Goal: Information Seeking & Learning: Learn about a topic

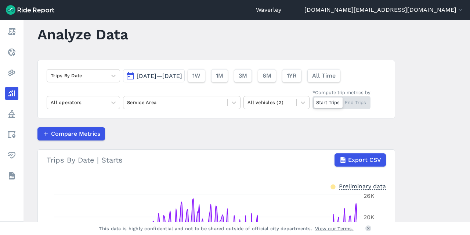
scroll to position [15, 0]
click at [129, 74] on button "[DATE]—[DATE]" at bounding box center [154, 75] width 62 height 13
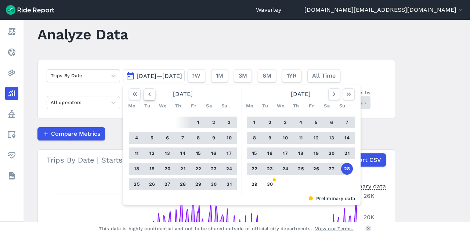
click at [148, 94] on use "button" at bounding box center [149, 94] width 2 height 4
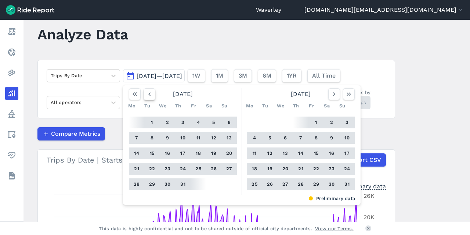
click at [148, 94] on use "button" at bounding box center [149, 94] width 2 height 4
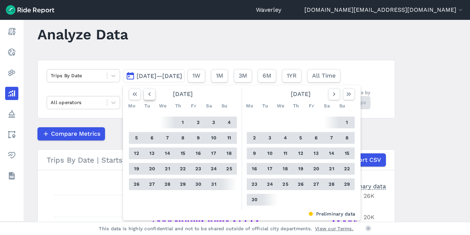
click at [148, 94] on use "button" at bounding box center [149, 94] width 2 height 4
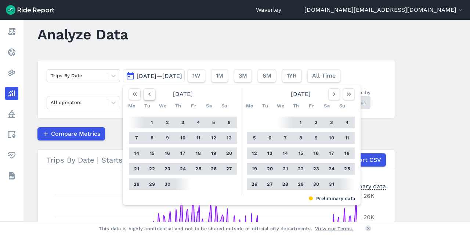
click at [148, 94] on use "button" at bounding box center [149, 94] width 2 height 4
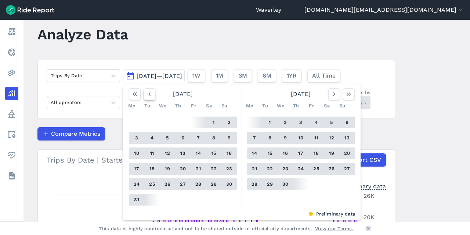
click at [148, 94] on use "button" at bounding box center [149, 94] width 2 height 4
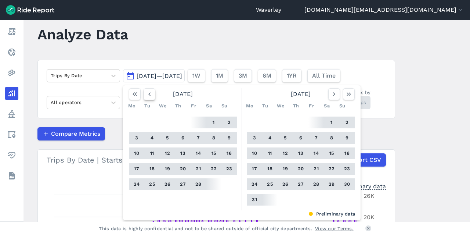
click at [148, 94] on use "button" at bounding box center [149, 94] width 2 height 4
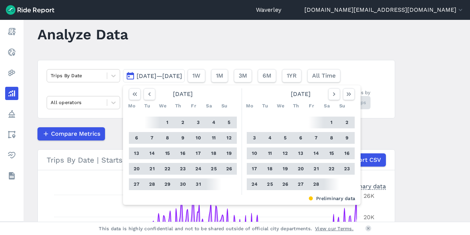
click at [167, 122] on button "1" at bounding box center [168, 122] width 12 height 12
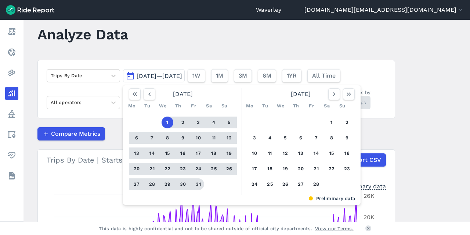
click at [197, 183] on button "31" at bounding box center [199, 184] width 12 height 12
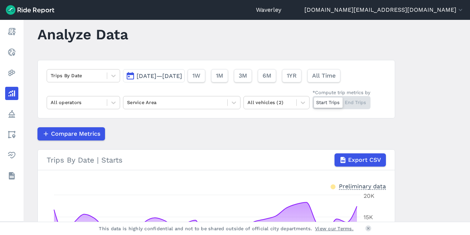
click at [389, 83] on div "Trips By Date [DATE]—[DATE] 1W 1M 3M 6M 1YR All Time All operators Service Area…" at bounding box center [216, 89] width 358 height 58
click at [323, 102] on div at bounding box center [328, 102] width 29 height 10
click at [313, 101] on input "*Compute trip metrics by Start Trips End Trips" at bounding box center [313, 98] width 0 height 5
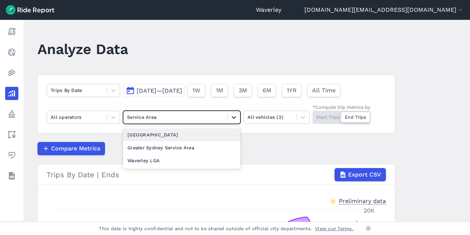
click at [235, 118] on icon at bounding box center [233, 117] width 7 height 7
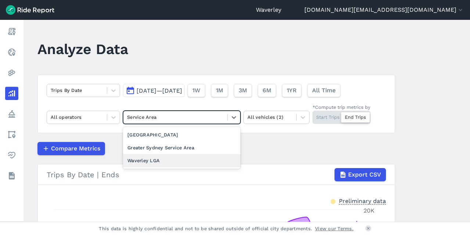
click at [153, 159] on div "Waverley LGA" at bounding box center [182, 160] width 118 height 13
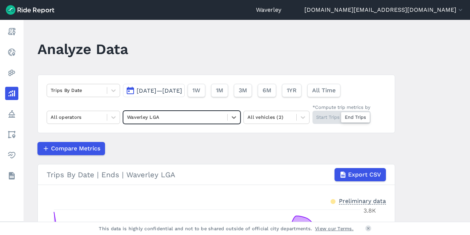
click at [128, 90] on button "[DATE]—[DATE]" at bounding box center [154, 90] width 62 height 13
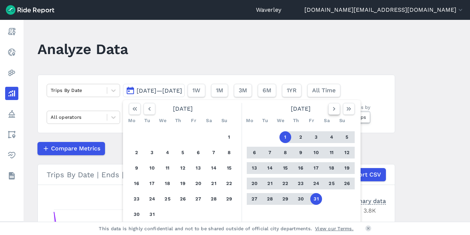
click at [333, 109] on use "button" at bounding box center [334, 109] width 2 height 4
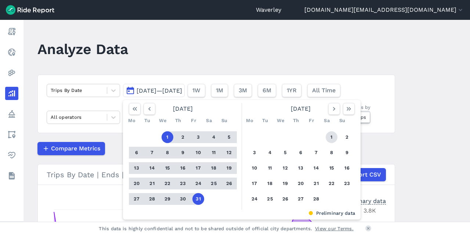
click at [331, 138] on button "1" at bounding box center [332, 137] width 12 height 12
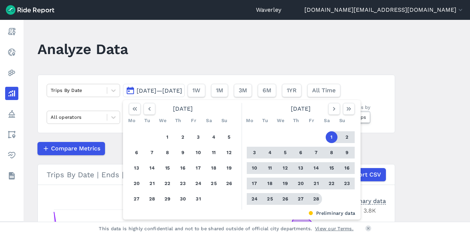
click at [318, 197] on button "28" at bounding box center [316, 199] width 12 height 12
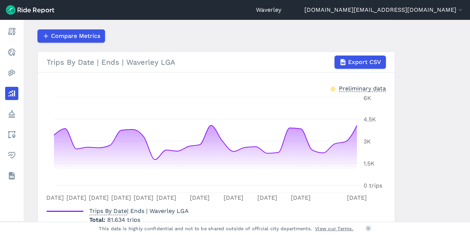
scroll to position [120, 0]
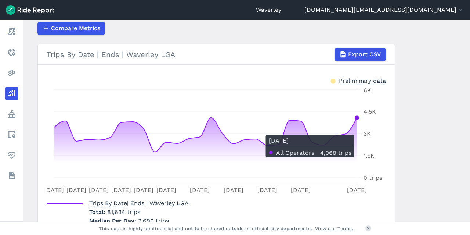
click at [358, 130] on icon "[DATE] [DATE] [DATE] [DATE] [DATE] Feb [DATE] Feb [DATE] Feb [DATE] 0 trips 1.5…" at bounding box center [217, 141] width 340 height 110
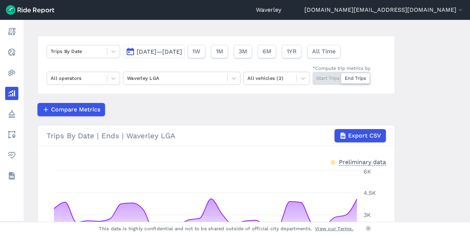
scroll to position [0, 0]
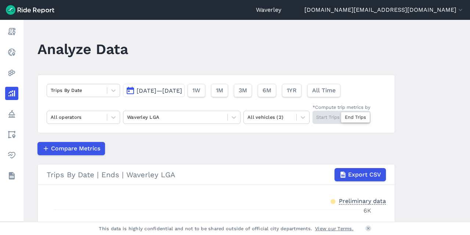
click at [131, 92] on button "[DATE]—[DATE]" at bounding box center [154, 90] width 62 height 13
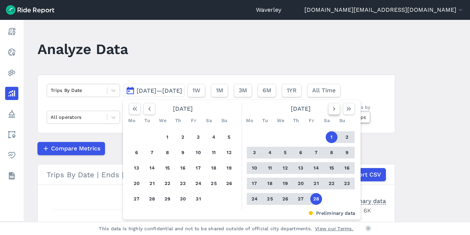
click at [332, 110] on icon "button" at bounding box center [334, 108] width 7 height 7
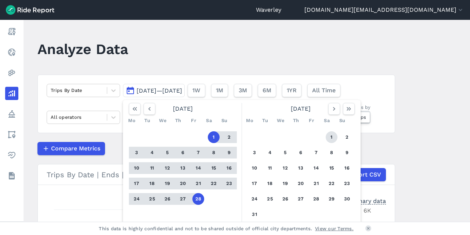
click at [331, 137] on button "1" at bounding box center [332, 137] width 12 height 12
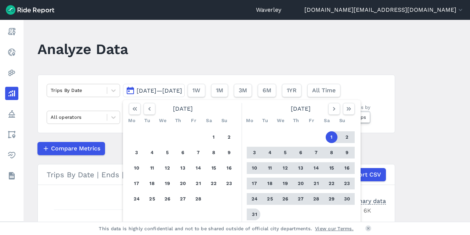
click at [254, 214] on button "31" at bounding box center [255, 214] width 12 height 12
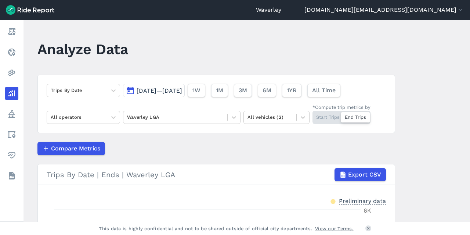
click at [129, 92] on button "[DATE]—[DATE]" at bounding box center [154, 90] width 62 height 13
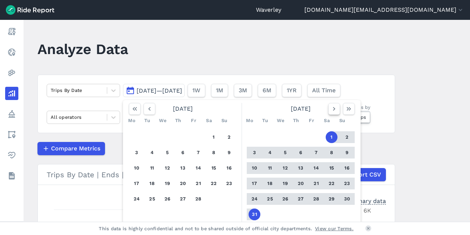
click at [333, 110] on use "button" at bounding box center [334, 109] width 2 height 4
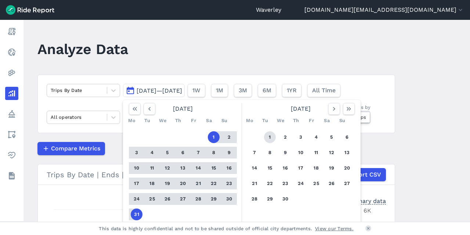
click at [271, 138] on button "1" at bounding box center [270, 137] width 12 height 12
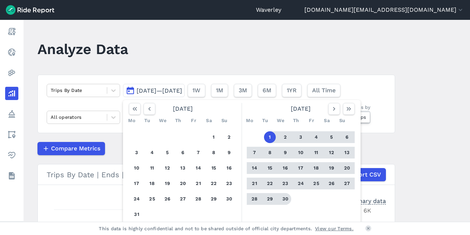
click at [284, 198] on button "30" at bounding box center [286, 199] width 12 height 12
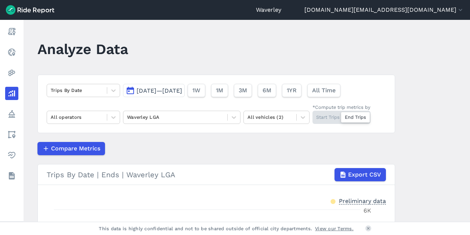
click at [317, 119] on div "Start Trips End Trips" at bounding box center [342, 117] width 58 height 13
click at [313, 115] on input "*Compute trip metrics by Start Trips End Trips" at bounding box center [313, 113] width 0 height 5
click at [131, 89] on button "[DATE]—[DATE]" at bounding box center [154, 90] width 62 height 13
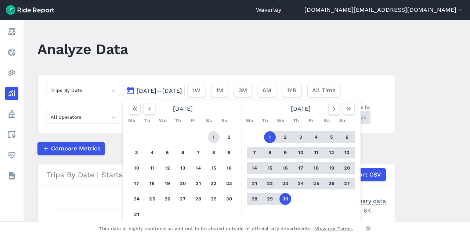
click at [211, 139] on button "1" at bounding box center [214, 137] width 12 height 12
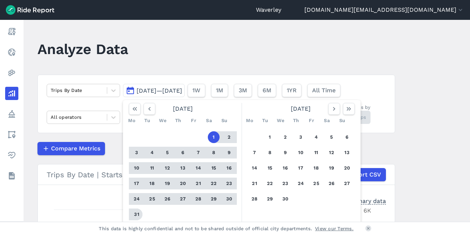
click at [137, 213] on button "31" at bounding box center [137, 214] width 12 height 12
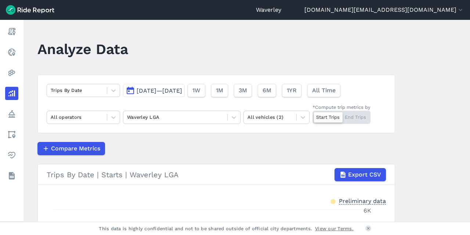
click at [327, 116] on div at bounding box center [328, 117] width 29 height 10
click at [313, 115] on input "*Compute trip metrics by Start Trips End Trips" at bounding box center [313, 113] width 0 height 5
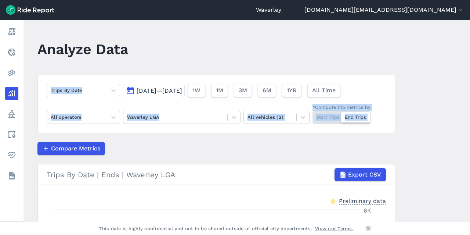
drag, startPoint x: 469, startPoint y: 75, endPoint x: 468, endPoint y: 153, distance: 78.6
click at [468, 156] on main "Analyze Data Trips By Date [DATE]—[DATE] 1W 1M 3M 6M 1YR All Time All operators…" at bounding box center [247, 121] width 447 height 202
click at [425, 118] on main "Analyze Data Trips By Date [DATE]—[DATE] 1W 1M 3M 6M 1YR All Time All operators…" at bounding box center [247, 121] width 447 height 202
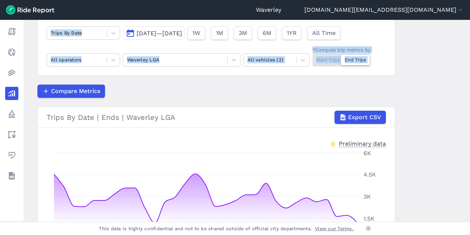
scroll to position [42, 0]
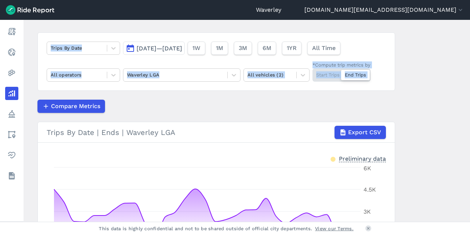
click at [359, 75] on div at bounding box center [355, 75] width 29 height 10
click at [313, 73] on input "*Compute trip metrics by Start Trips End Trips" at bounding box center [313, 70] width 0 height 5
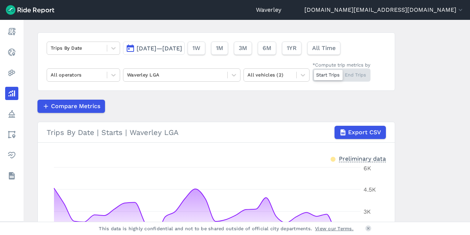
click at [331, 74] on div at bounding box center [328, 75] width 29 height 10
click at [313, 73] on input "*Compute trip metrics by Start Trips End Trips" at bounding box center [313, 70] width 0 height 5
click at [323, 75] on div "Start Trips End Trips" at bounding box center [342, 74] width 58 height 13
click at [313, 73] on input "*Compute trip metrics by Start Trips End Trips" at bounding box center [313, 70] width 0 height 5
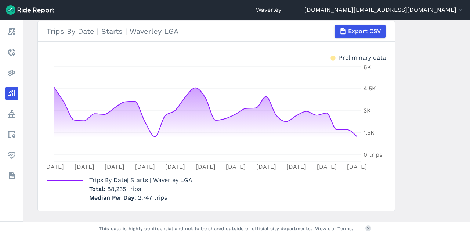
scroll to position [159, 0]
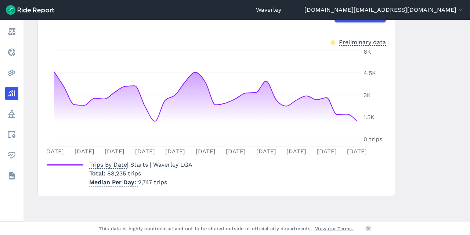
drag, startPoint x: 467, startPoint y: 158, endPoint x: 467, endPoint y: 68, distance: 90.4
click at [467, 68] on main "Analyze Data Trips By Date [DATE]—[DATE] 1W 1M 3M 6M 1YR All Time All operators…" at bounding box center [247, 121] width 447 height 202
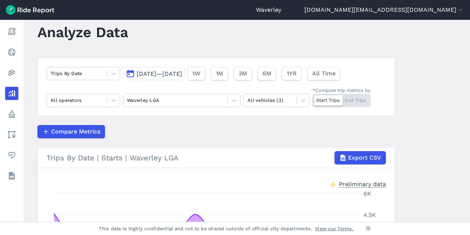
scroll to position [7, 0]
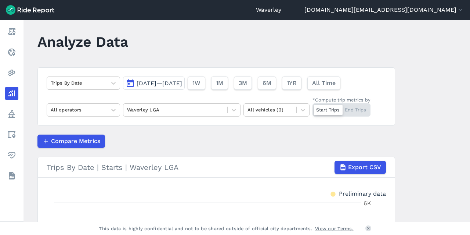
click at [131, 84] on button "[DATE]—[DATE]" at bounding box center [154, 82] width 62 height 13
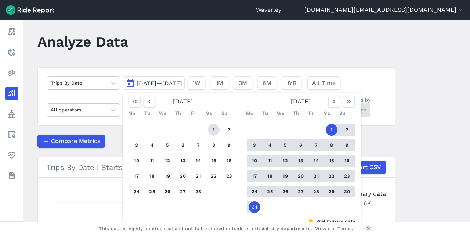
click at [214, 132] on button "1" at bounding box center [214, 130] width 12 height 12
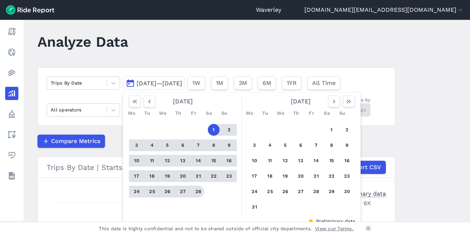
click at [198, 192] on button "28" at bounding box center [199, 192] width 12 height 12
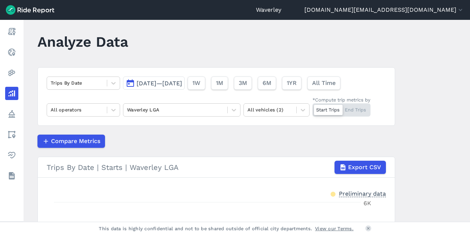
click at [324, 109] on div at bounding box center [328, 110] width 29 height 10
click at [313, 108] on input "*Compute trip metrics by Start Trips End Trips" at bounding box center [313, 105] width 0 height 5
click at [325, 109] on div "Start Trips End Trips" at bounding box center [342, 109] width 58 height 13
click at [313, 108] on input "*Compute trip metrics by Start Trips End Trips" at bounding box center [313, 105] width 0 height 5
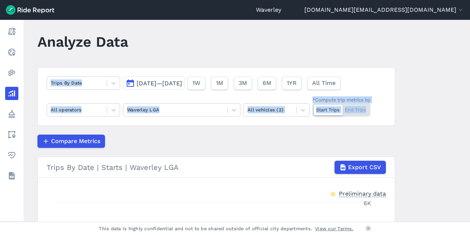
drag, startPoint x: 468, startPoint y: 65, endPoint x: 458, endPoint y: 128, distance: 64.0
click at [459, 128] on main "Analyze Data Trips By Date [DATE]—[DATE] 1W 1M 3M 6M 1YR All Time All operators…" at bounding box center [247, 121] width 447 height 202
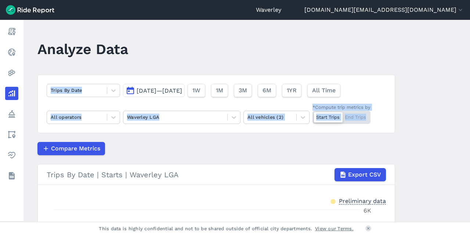
click at [131, 91] on button "[DATE]—[DATE]" at bounding box center [154, 90] width 62 height 13
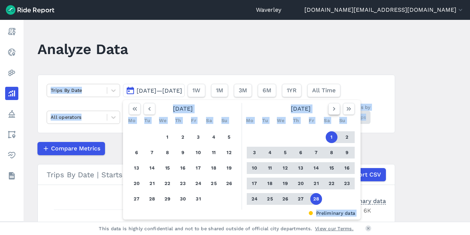
click at [333, 107] on use "button" at bounding box center [334, 109] width 2 height 4
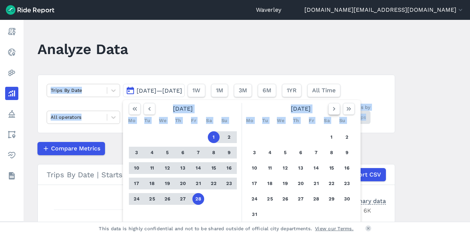
click at [332, 108] on icon "button" at bounding box center [334, 108] width 7 height 7
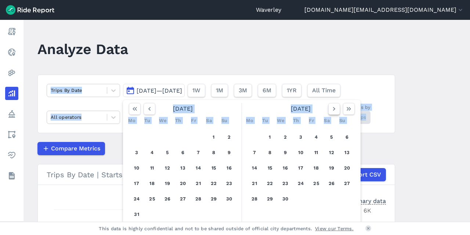
click at [333, 109] on icon "button" at bounding box center [334, 108] width 7 height 7
click at [300, 138] on button "1" at bounding box center [301, 137] width 12 height 12
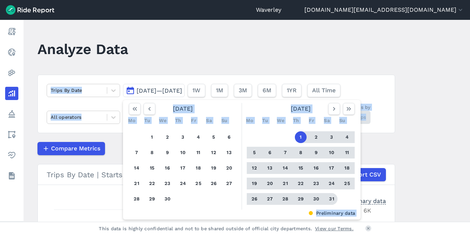
click at [331, 198] on button "31" at bounding box center [332, 199] width 12 height 12
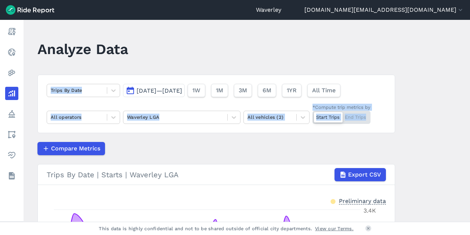
click at [326, 115] on div at bounding box center [328, 117] width 29 height 10
click at [313, 115] on input "*Compute trip metrics by Start Trips End Trips" at bounding box center [313, 113] width 0 height 5
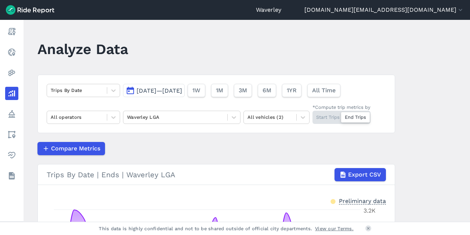
click at [326, 116] on div "Start Trips End Trips" at bounding box center [342, 117] width 58 height 13
click at [313, 115] on input "*Compute trip metrics by Start Trips End Trips" at bounding box center [313, 113] width 0 height 5
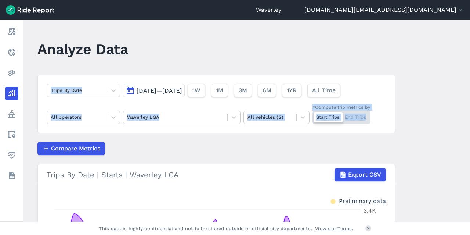
drag, startPoint x: 470, startPoint y: 93, endPoint x: 469, endPoint y: 122, distance: 29.8
click at [470, 129] on main "Analyze Data Trips By Date [DATE]—[DATE] 1W 1M 3M 6M 1YR All Time All operators…" at bounding box center [247, 121] width 447 height 202
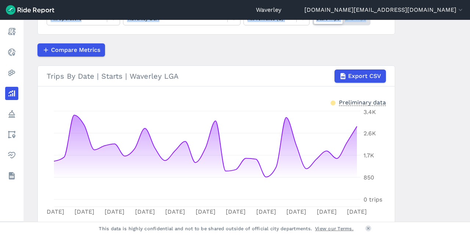
scroll to position [106, 0]
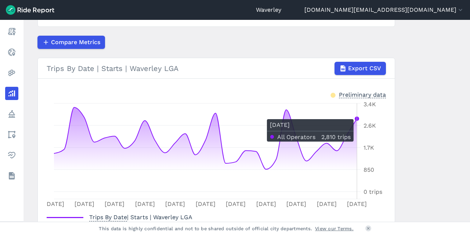
click at [353, 115] on icon "[DATE] [DATE] [DATE] May [DATE] May [DATE] May [DATE] May [DATE] 0 trips 850 1.…" at bounding box center [217, 155] width 340 height 110
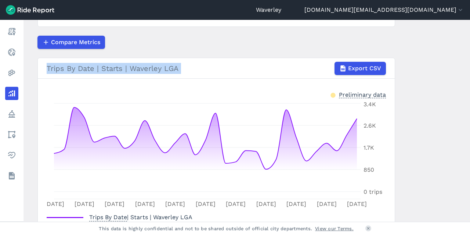
scroll to position [34, 0]
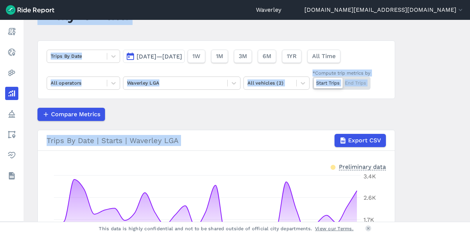
drag, startPoint x: 467, startPoint y: 86, endPoint x: 464, endPoint y: 6, distance: 80.2
click at [466, 5] on div "Waverley [PERSON_NAME][DOMAIN_NAME][EMAIL_ADDRESS][DOMAIN_NAME] Settings Terms …" at bounding box center [235, 117] width 470 height 235
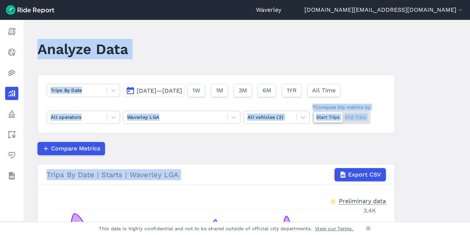
click at [130, 92] on button "[DATE]—[DATE]" at bounding box center [154, 90] width 62 height 13
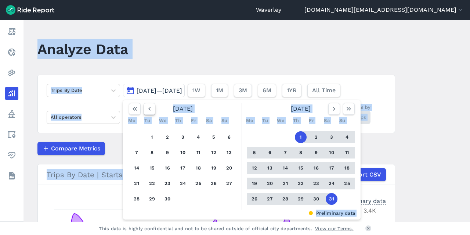
click at [148, 108] on icon "button" at bounding box center [149, 108] width 7 height 7
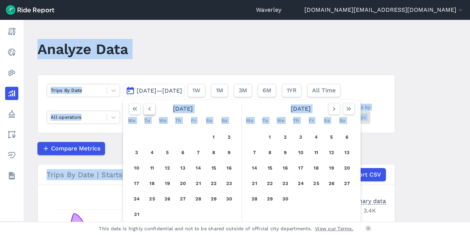
click at [148, 108] on icon "button" at bounding box center [149, 108] width 7 height 7
click at [148, 108] on use "button" at bounding box center [149, 109] width 2 height 4
click at [284, 138] on button "1" at bounding box center [286, 137] width 12 height 12
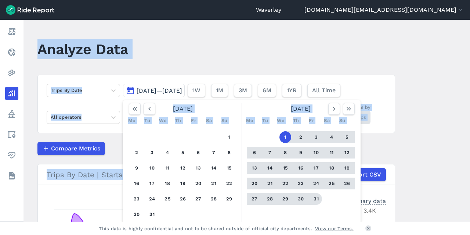
click at [314, 199] on button "31" at bounding box center [316, 199] width 12 height 12
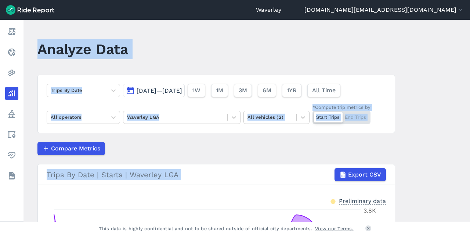
click at [329, 116] on div at bounding box center [328, 117] width 29 height 10
click at [313, 115] on input "*Compute trip metrics by Start Trips End Trips" at bounding box center [313, 113] width 0 height 5
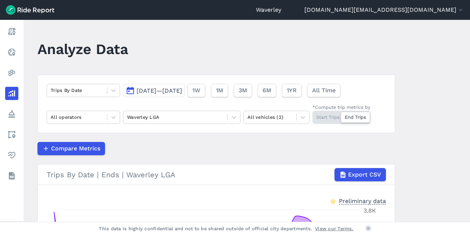
click at [327, 117] on div "Start Trips End Trips" at bounding box center [342, 117] width 58 height 13
click at [313, 115] on input "*Compute trip metrics by Start Trips End Trips" at bounding box center [313, 113] width 0 height 5
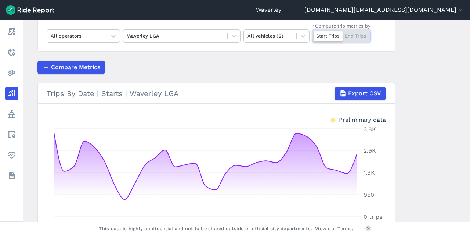
scroll to position [67, 0]
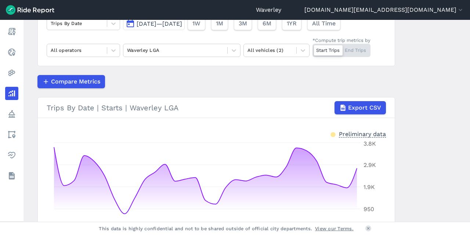
click at [357, 50] on div "Start Trips End Trips" at bounding box center [342, 50] width 58 height 13
click at [313, 49] on input "*Compute trip metrics by Start Trips End Trips" at bounding box center [313, 46] width 0 height 5
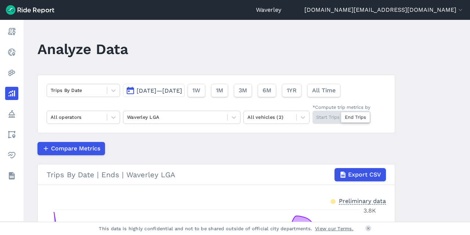
click at [128, 90] on button "[DATE]—[DATE]" at bounding box center [154, 90] width 62 height 13
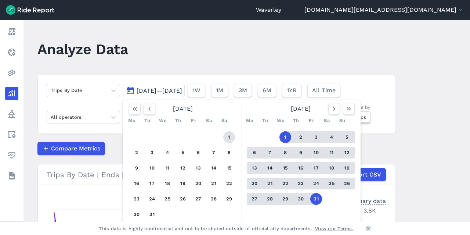
click at [227, 137] on button "1" at bounding box center [229, 137] width 12 height 12
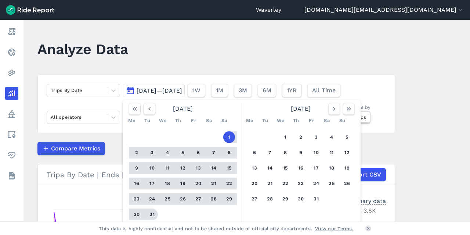
drag, startPoint x: 151, startPoint y: 214, endPoint x: 154, endPoint y: 217, distance: 3.9
click at [151, 214] on button "31" at bounding box center [152, 214] width 12 height 12
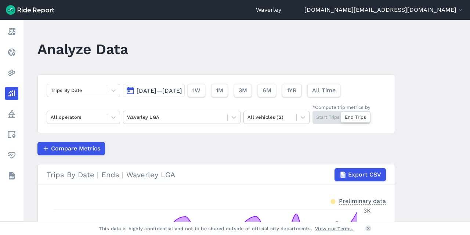
click at [333, 117] on div "Start Trips End Trips" at bounding box center [342, 117] width 58 height 13
click at [313, 115] on input "*Compute trip metrics by Start Trips End Trips" at bounding box center [313, 113] width 0 height 5
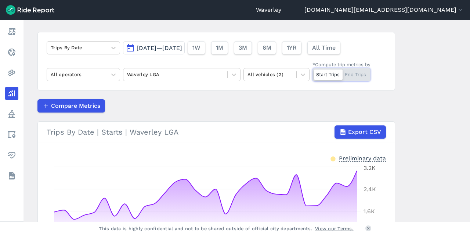
scroll to position [24, 0]
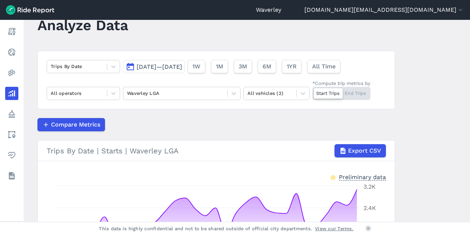
click at [359, 93] on div "Start Trips End Trips" at bounding box center [342, 93] width 58 height 13
click at [313, 91] on input "*Compute trip metrics by Start Trips End Trips" at bounding box center [313, 89] width 0 height 5
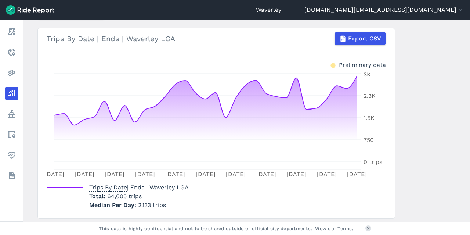
scroll to position [137, 0]
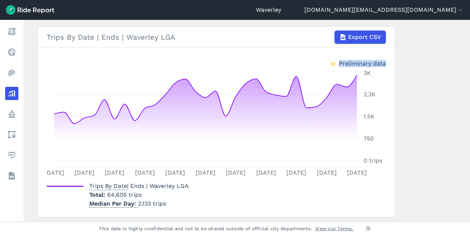
drag, startPoint x: 467, startPoint y: 118, endPoint x: 464, endPoint y: 30, distance: 88.3
click at [467, 32] on main "Analyze Data Trips By Date [DATE]—[DATE] 1W 1M 3M 6M 1YR All Time All operators…" at bounding box center [247, 121] width 447 height 202
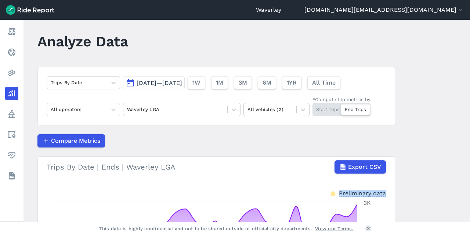
scroll to position [0, 0]
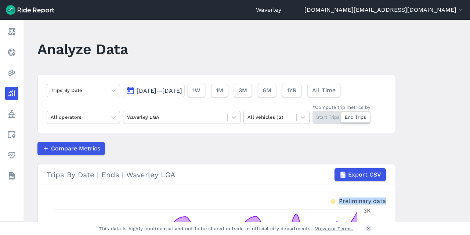
click at [131, 91] on button "[DATE]—[DATE]" at bounding box center [154, 90] width 62 height 13
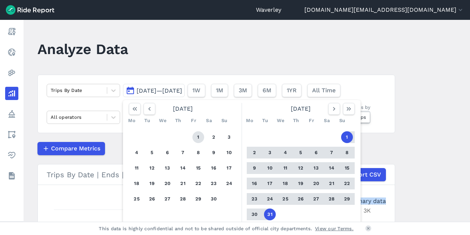
click at [195, 137] on button "1" at bounding box center [199, 137] width 12 height 12
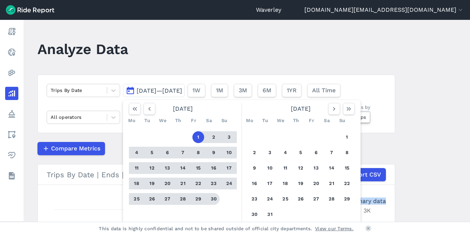
click at [214, 198] on button "30" at bounding box center [214, 199] width 12 height 12
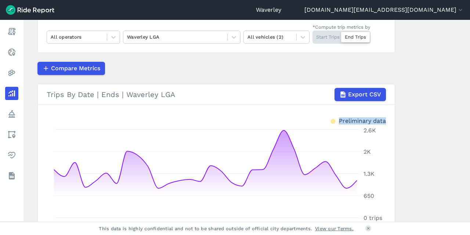
scroll to position [76, 0]
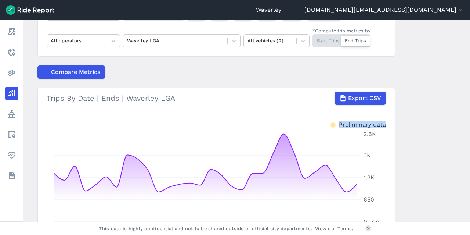
click at [326, 41] on div "Start Trips End Trips" at bounding box center [342, 40] width 58 height 13
click at [313, 39] on input "*Compute trip metrics by Start Trips End Trips" at bounding box center [313, 36] width 0 height 5
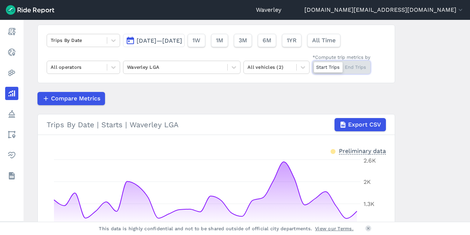
scroll to position [47, 0]
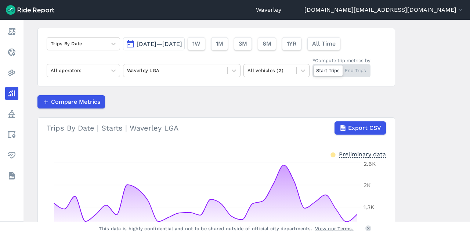
click at [359, 71] on div "Start Trips End Trips" at bounding box center [342, 70] width 58 height 13
click at [313, 69] on input "*Compute trip metrics by Start Trips End Trips" at bounding box center [313, 66] width 0 height 5
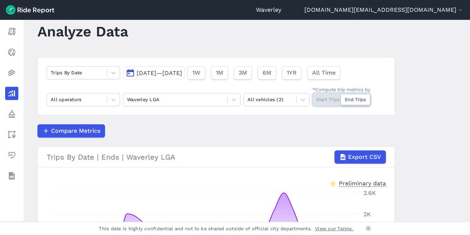
scroll to position [5, 0]
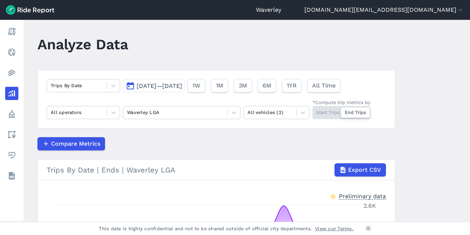
click at [129, 86] on button "[DATE]—[DATE]" at bounding box center [154, 85] width 62 height 13
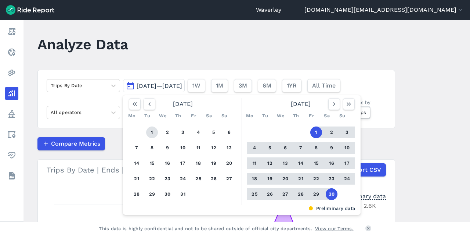
click at [151, 133] on button "1" at bounding box center [152, 132] width 12 height 12
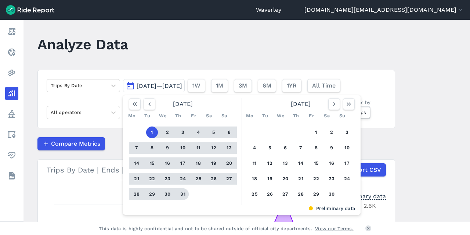
click at [184, 195] on button "31" at bounding box center [183, 194] width 12 height 12
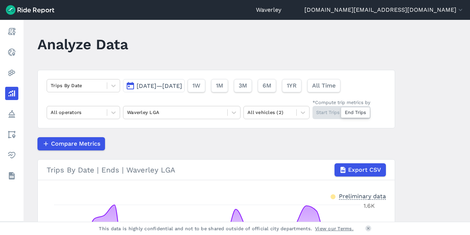
click at [329, 112] on div "Start Trips End Trips" at bounding box center [342, 112] width 58 height 13
click at [313, 111] on input "*Compute trip metrics by Start Trips End Trips" at bounding box center [313, 108] width 0 height 5
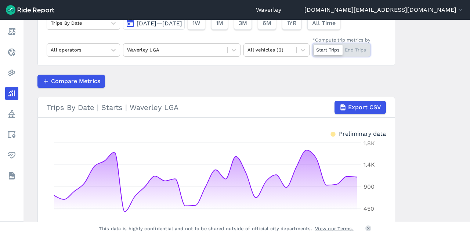
scroll to position [58, 0]
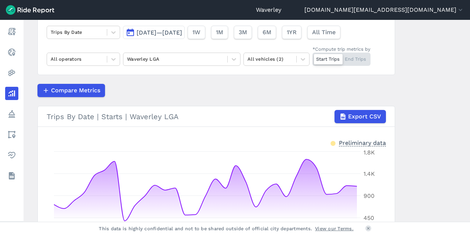
click at [358, 61] on div "Start Trips End Trips" at bounding box center [342, 59] width 58 height 13
click at [313, 57] on input "*Compute trip metrics by Start Trips End Trips" at bounding box center [313, 55] width 0 height 5
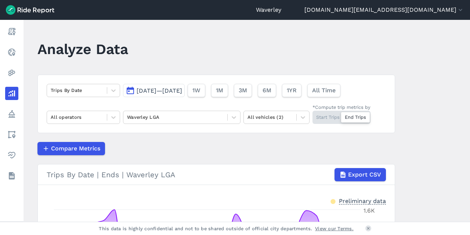
click at [129, 91] on button "[DATE]—[DATE]" at bounding box center [154, 90] width 62 height 13
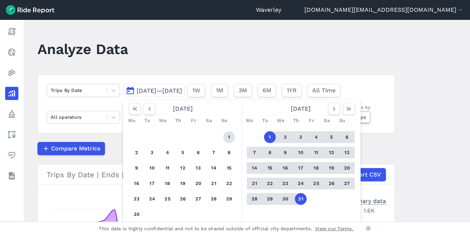
click at [229, 137] on button "1" at bounding box center [229, 137] width 12 height 12
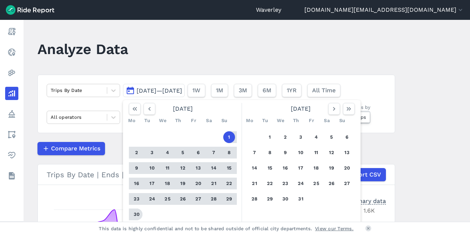
click at [136, 214] on button "30" at bounding box center [137, 214] width 12 height 12
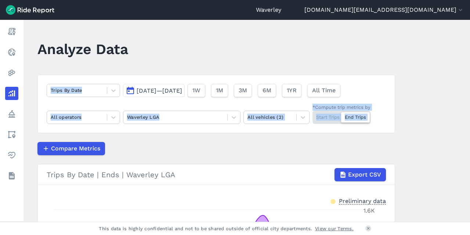
drag, startPoint x: 467, startPoint y: 98, endPoint x: 463, endPoint y: 151, distance: 52.4
click at [463, 151] on main "Analyze Data Trips By Date [DATE]—[DATE] 1W 1M 3M 6M 1YR All Time All operators…" at bounding box center [247, 121] width 447 height 202
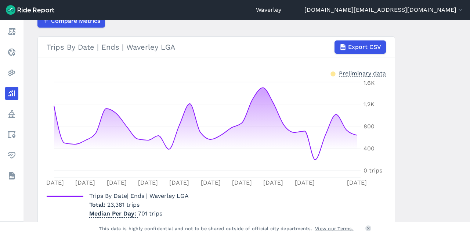
scroll to position [129, 0]
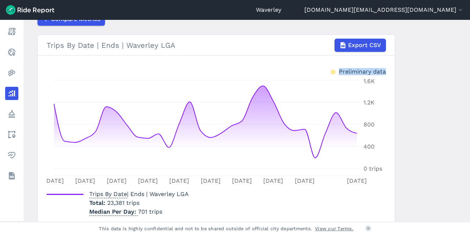
drag, startPoint x: 468, startPoint y: 116, endPoint x: 470, endPoint y: 50, distance: 66.2
click at [470, 51] on main "Analyze Data Trips By Date [DATE]—[DATE] 1W 1M 3M 6M 1YR All Time All operators…" at bounding box center [247, 121] width 447 height 202
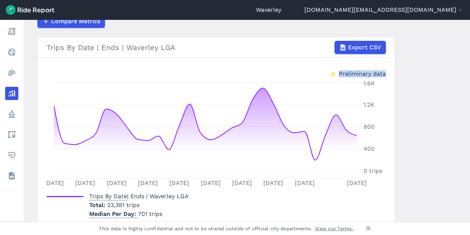
click at [467, 104] on main "Analyze Data Trips By Date [DATE]—[DATE] 1W 1M 3M 6M 1YR All Time All operators…" at bounding box center [247, 121] width 447 height 202
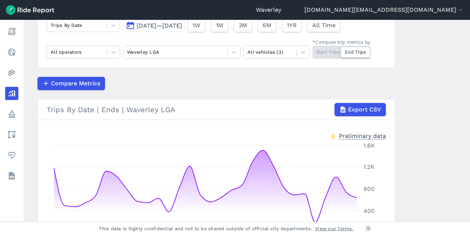
scroll to position [57, 0]
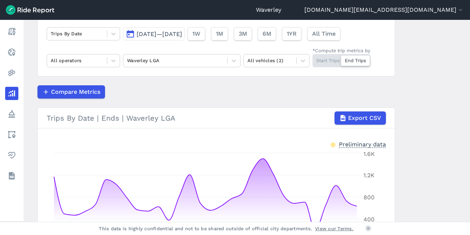
click at [337, 62] on div "Start Trips End Trips" at bounding box center [342, 60] width 58 height 13
click at [313, 59] on input "*Compute trip metrics by Start Trips End Trips" at bounding box center [313, 56] width 0 height 5
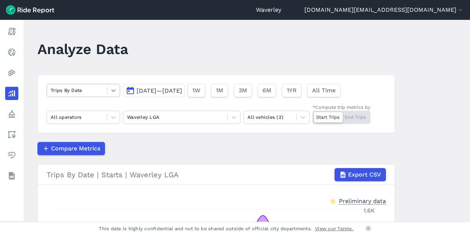
click at [114, 92] on icon at bounding box center [113, 90] width 7 height 7
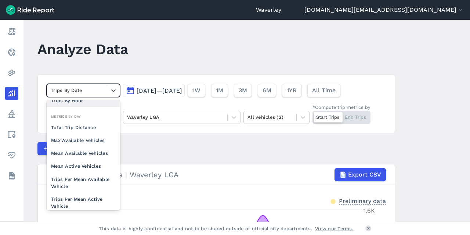
scroll to position [49, 0]
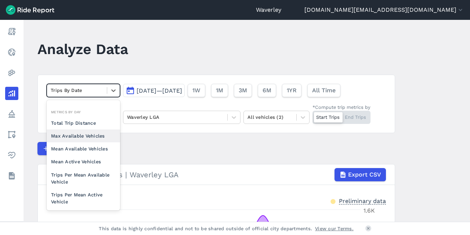
click at [81, 133] on div "Max Available Vehicles" at bounding box center [83, 135] width 73 height 13
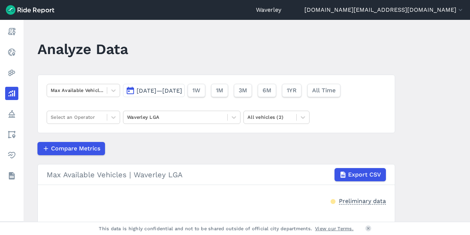
click at [128, 90] on button "[DATE]—[DATE]" at bounding box center [154, 90] width 62 height 13
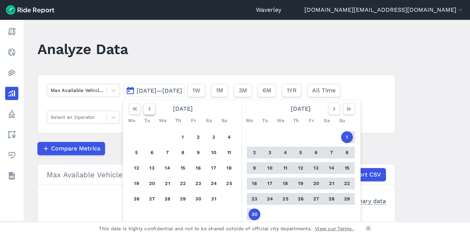
click at [148, 109] on use "button" at bounding box center [149, 109] width 2 height 4
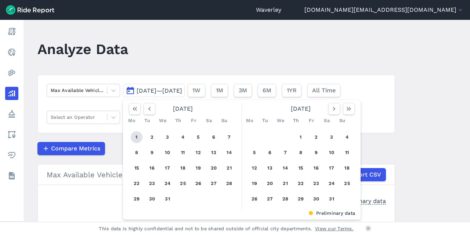
click at [137, 136] on button "1" at bounding box center [137, 137] width 12 height 12
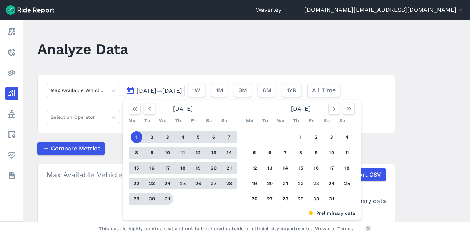
click at [168, 198] on button "31" at bounding box center [168, 199] width 12 height 12
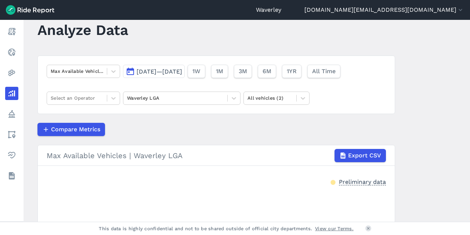
scroll to position [65, 0]
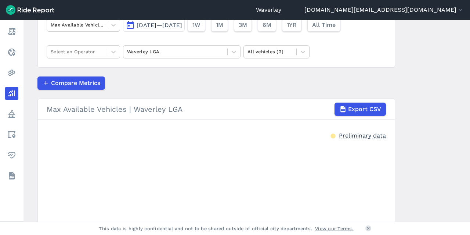
click at [129, 141] on div at bounding box center [217, 179] width 340 height 78
click at [79, 110] on div "Max Available Vehicles | Waverley LGA Export CSV" at bounding box center [217, 109] width 340 height 13
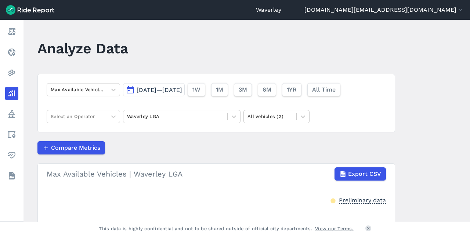
scroll to position [0, 0]
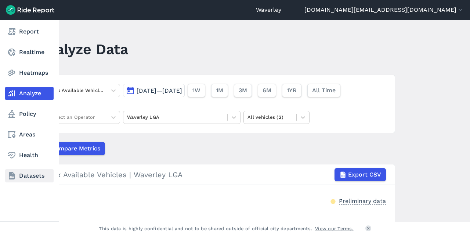
click at [35, 177] on link "Datasets" at bounding box center [29, 175] width 49 height 13
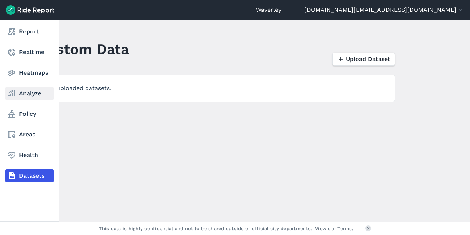
click at [30, 94] on link "Analyze" at bounding box center [29, 93] width 49 height 13
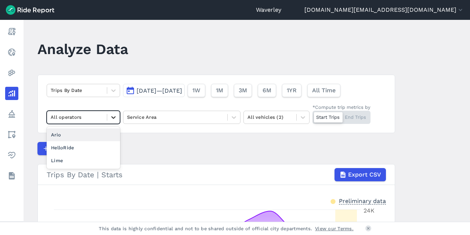
click at [112, 116] on icon at bounding box center [113, 117] width 7 height 7
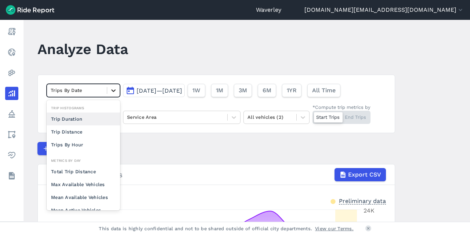
click at [112, 89] on icon at bounding box center [113, 90] width 7 height 7
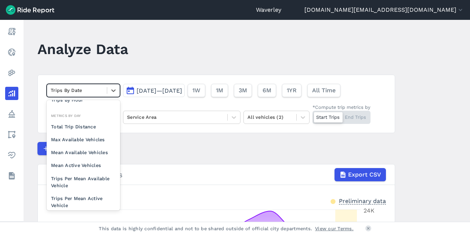
scroll to position [43, 0]
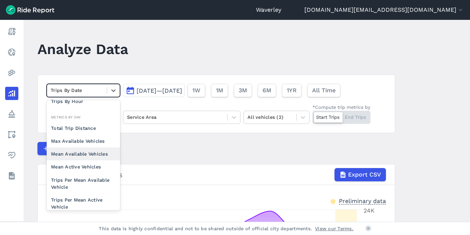
click at [86, 151] on div "Mean Available Vehicles" at bounding box center [83, 153] width 73 height 13
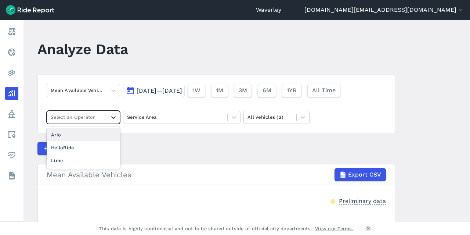
click at [112, 116] on icon at bounding box center [113, 117] width 7 height 7
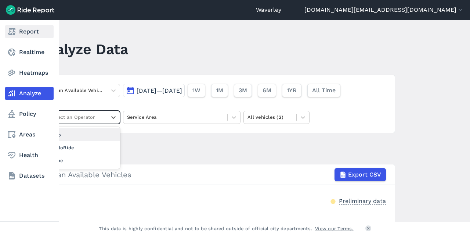
click at [30, 32] on link "Report" at bounding box center [29, 31] width 49 height 13
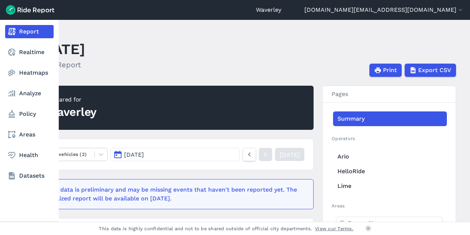
click at [34, 32] on link "Report" at bounding box center [29, 31] width 49 height 13
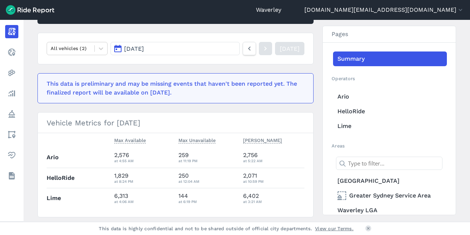
scroll to position [109, 0]
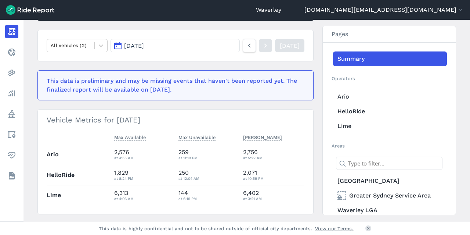
click at [120, 45] on button "[DATE]" at bounding box center [175, 45] width 129 height 13
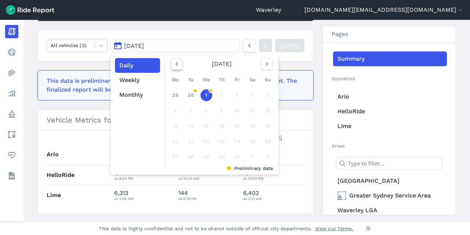
click at [175, 64] on icon "button" at bounding box center [176, 63] width 7 height 7
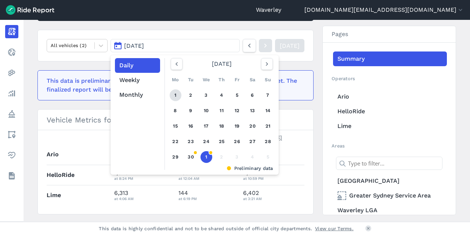
click at [174, 94] on link "1" at bounding box center [176, 95] width 12 height 12
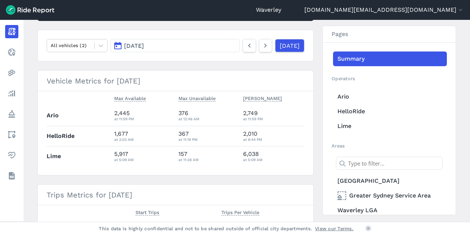
click at [117, 45] on button "[DATE]" at bounding box center [175, 45] width 129 height 13
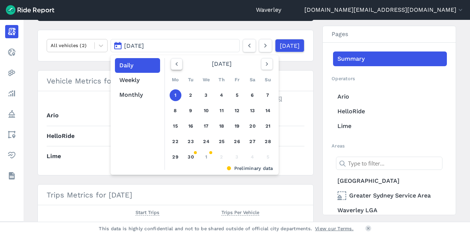
click at [175, 64] on icon "button" at bounding box center [176, 63] width 7 height 7
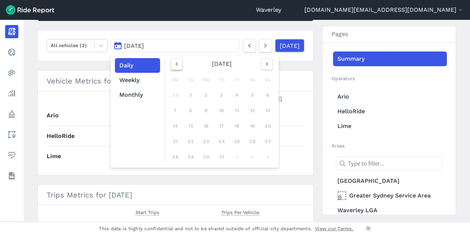
click at [175, 64] on icon "button" at bounding box center [176, 63] width 7 height 7
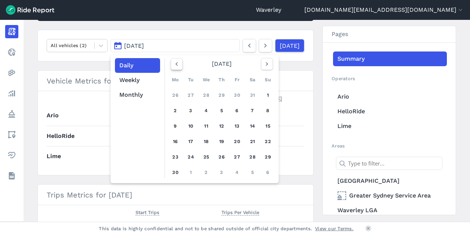
click at [175, 64] on icon "button" at bounding box center [176, 63] width 7 height 7
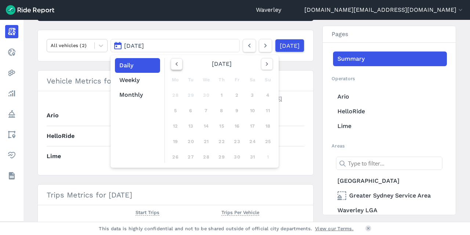
click at [175, 64] on icon "button" at bounding box center [176, 63] width 7 height 7
click at [175, 64] on use "button" at bounding box center [176, 64] width 2 height 4
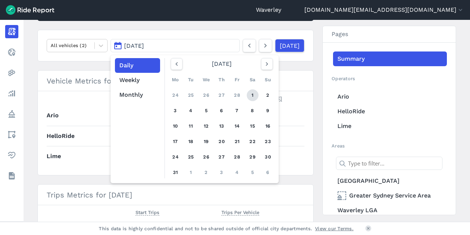
click at [254, 96] on link "1" at bounding box center [253, 95] width 12 height 12
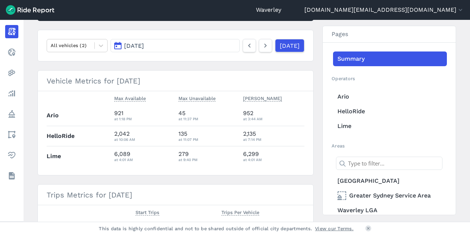
click at [118, 46] on button "[DATE]" at bounding box center [175, 45] width 129 height 13
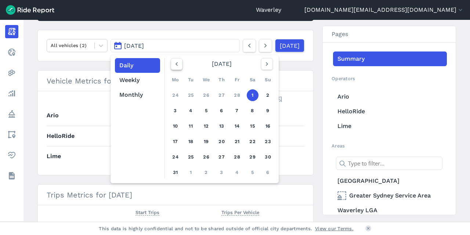
click at [175, 65] on icon "button" at bounding box center [176, 63] width 7 height 7
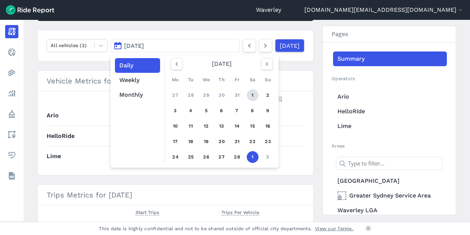
click at [253, 97] on link "1" at bounding box center [253, 95] width 12 height 12
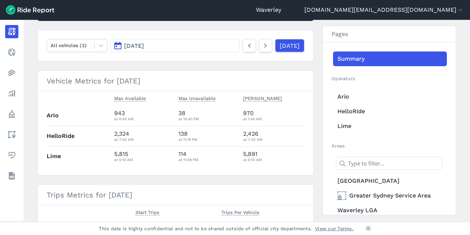
click at [116, 44] on button "[DATE]" at bounding box center [175, 45] width 129 height 13
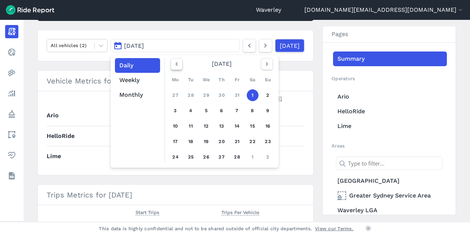
click at [175, 64] on icon "button" at bounding box center [176, 63] width 7 height 7
click at [253, 94] on link "4" at bounding box center [253, 95] width 12 height 12
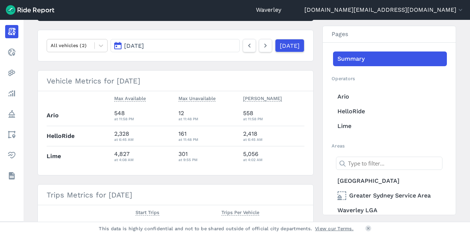
click at [115, 45] on button "[DATE]" at bounding box center [175, 45] width 129 height 13
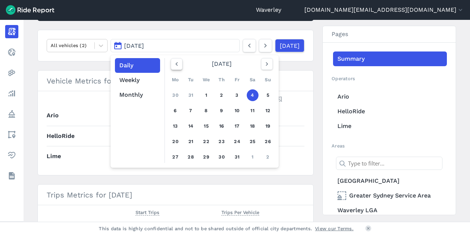
click at [176, 63] on icon "button" at bounding box center [176, 63] width 7 height 7
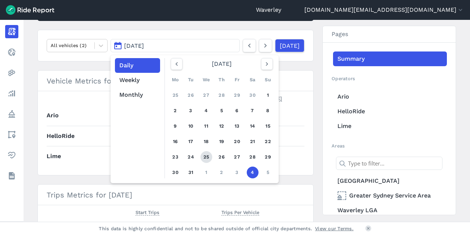
click at [205, 156] on link "25" at bounding box center [207, 157] width 12 height 12
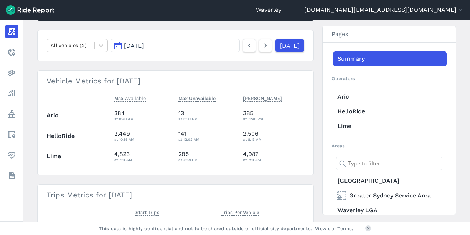
click at [116, 47] on button "[DATE]" at bounding box center [175, 45] width 129 height 13
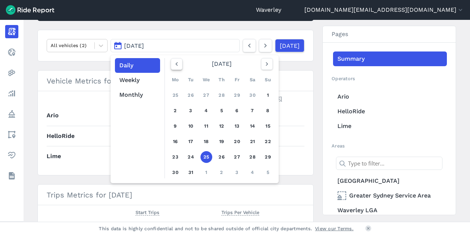
click at [176, 66] on icon "button" at bounding box center [176, 63] width 7 height 7
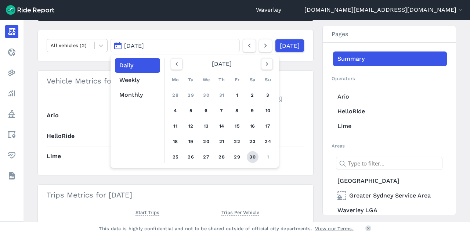
click at [254, 157] on link "30" at bounding box center [253, 157] width 12 height 12
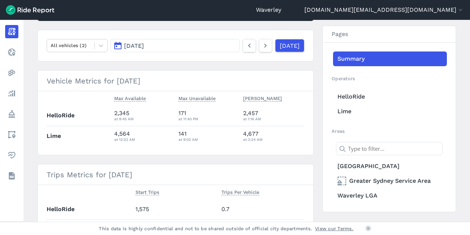
click at [118, 47] on button "[DATE]" at bounding box center [175, 45] width 129 height 13
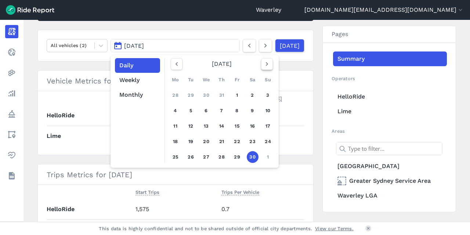
click at [266, 66] on icon "button" at bounding box center [266, 63] width 7 height 7
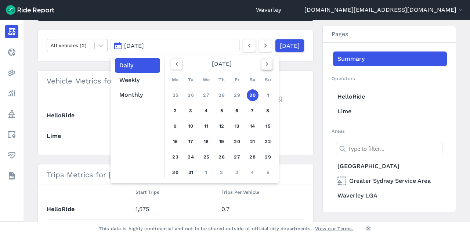
click at [266, 66] on icon "button" at bounding box center [266, 63] width 7 height 7
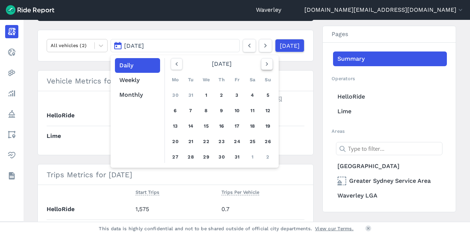
click at [266, 67] on icon "button" at bounding box center [266, 63] width 7 height 7
click at [266, 67] on button "button" at bounding box center [267, 64] width 12 height 12
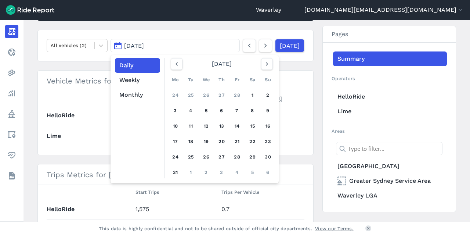
click at [253, 96] on link "1" at bounding box center [253, 95] width 12 height 12
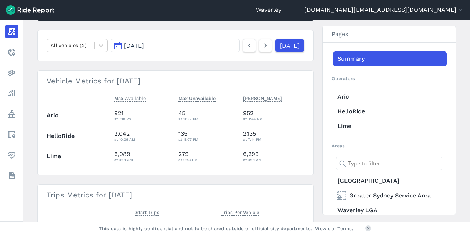
click at [119, 47] on button "[DATE]" at bounding box center [175, 45] width 129 height 13
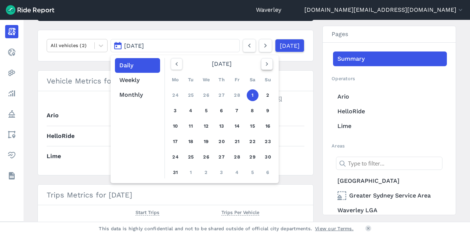
click at [265, 64] on icon "button" at bounding box center [266, 63] width 7 height 7
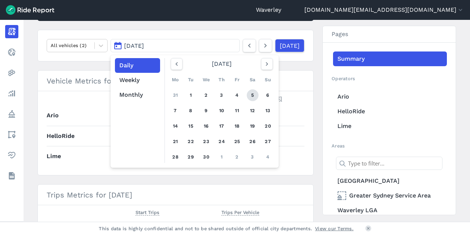
click at [252, 95] on link "5" at bounding box center [253, 95] width 12 height 12
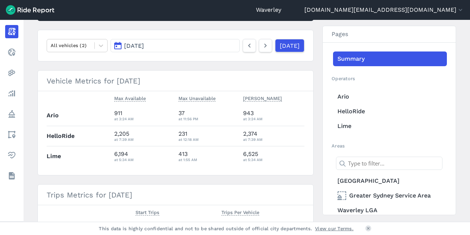
click at [116, 44] on button "[DATE]" at bounding box center [175, 45] width 129 height 13
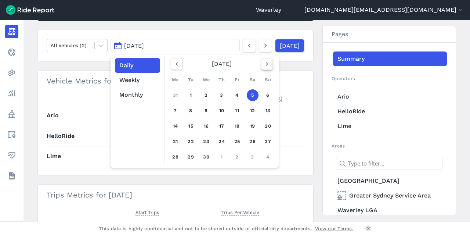
click at [265, 64] on icon "button" at bounding box center [266, 63] width 7 height 7
click at [252, 95] on link "3" at bounding box center [253, 95] width 12 height 12
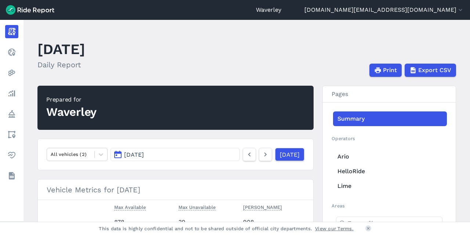
drag, startPoint x: 467, startPoint y: 63, endPoint x: 468, endPoint y: 71, distance: 7.8
click at [468, 71] on main "[DATE] Daily Report Print Export CSV Prepared for Waverley All vehicles (2) [DA…" at bounding box center [247, 121] width 447 height 202
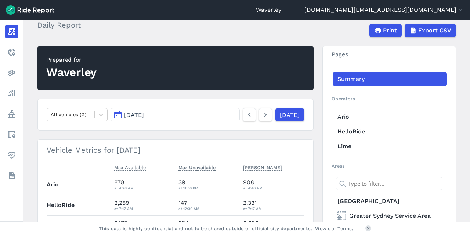
scroll to position [5, 0]
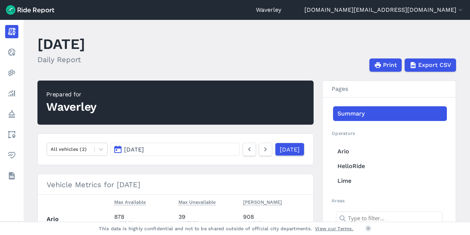
click at [129, 150] on span "[DATE]" at bounding box center [134, 149] width 20 height 7
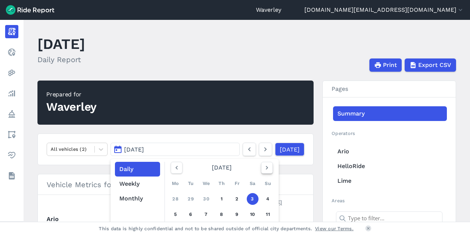
click at [265, 167] on icon "button" at bounding box center [266, 167] width 7 height 7
click at [267, 198] on link "1" at bounding box center [268, 199] width 12 height 12
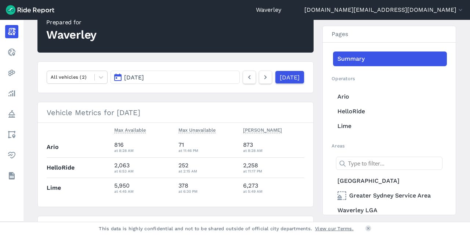
scroll to position [80, 0]
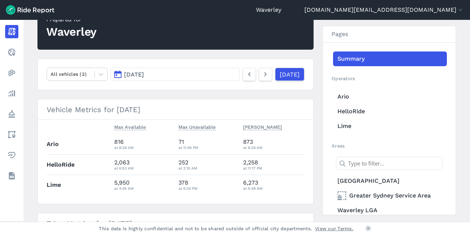
click at [116, 74] on button "[DATE]" at bounding box center [175, 74] width 129 height 13
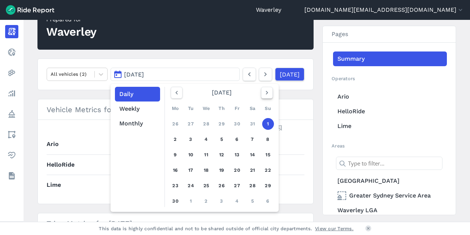
click at [267, 94] on icon "button" at bounding box center [266, 92] width 7 height 7
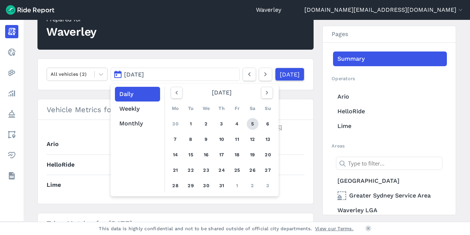
click at [251, 122] on link "5" at bounding box center [253, 124] width 12 height 12
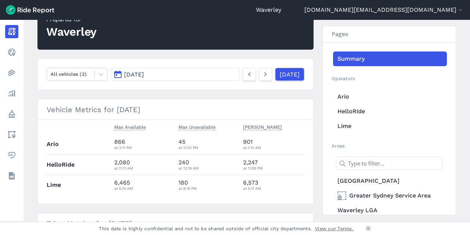
click at [118, 75] on button "[DATE]" at bounding box center [175, 74] width 129 height 13
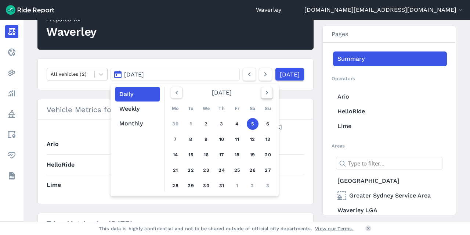
click at [267, 94] on icon "button" at bounding box center [266, 92] width 7 height 7
click at [264, 140] on link "10" at bounding box center [268, 139] width 12 height 12
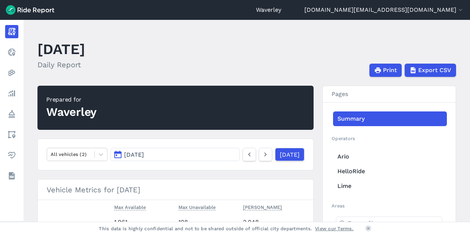
click at [119, 154] on button "[DATE]" at bounding box center [175, 154] width 129 height 13
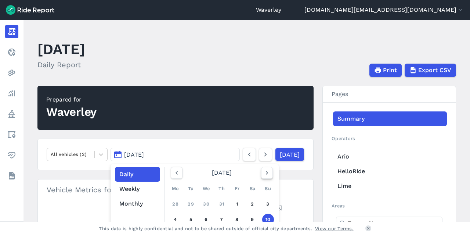
click at [264, 174] on icon "button" at bounding box center [266, 172] width 7 height 7
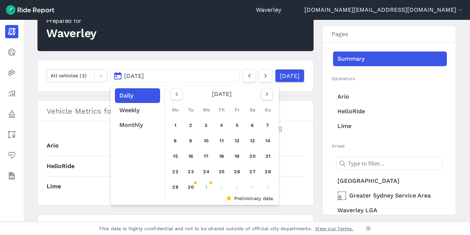
scroll to position [85, 0]
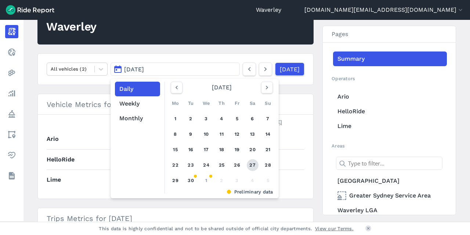
click at [250, 165] on link "27" at bounding box center [253, 165] width 12 height 12
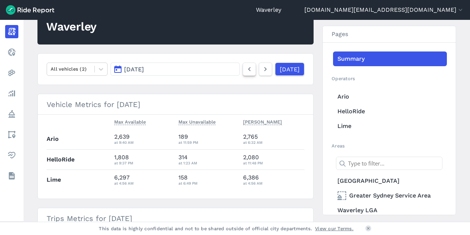
click at [245, 71] on icon at bounding box center [249, 69] width 8 height 9
click at [248, 70] on use at bounding box center [249, 69] width 3 height 4
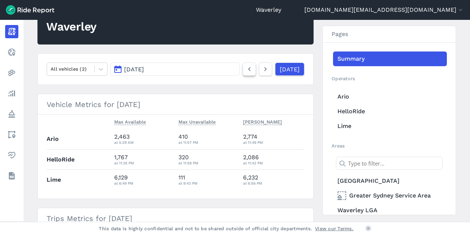
click at [248, 70] on use at bounding box center [249, 69] width 3 height 4
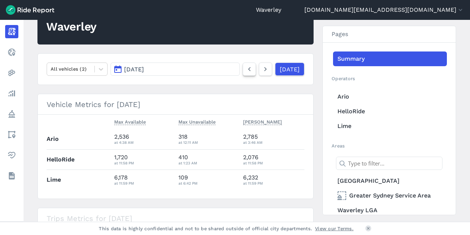
click at [248, 70] on use at bounding box center [249, 69] width 3 height 4
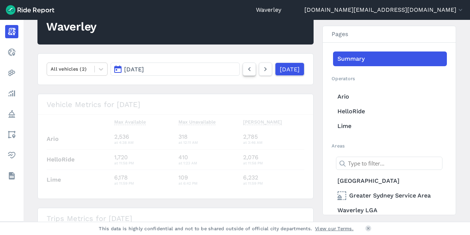
click at [248, 70] on use at bounding box center [249, 69] width 3 height 4
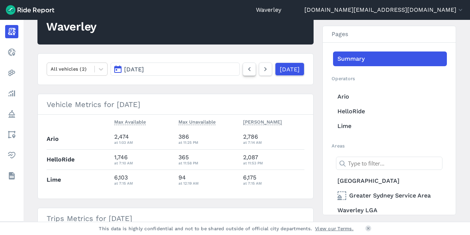
click at [248, 70] on use at bounding box center [249, 69] width 3 height 4
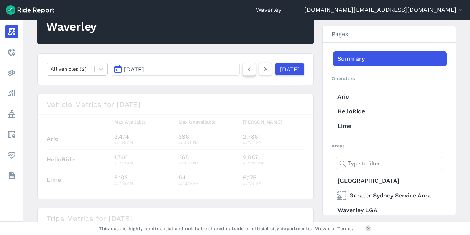
click at [248, 70] on use at bounding box center [249, 69] width 3 height 4
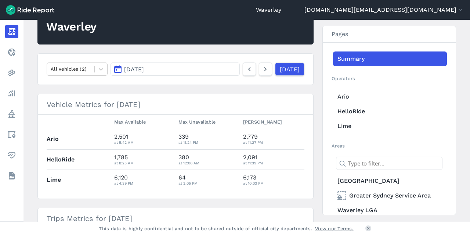
click at [248, 70] on use at bounding box center [249, 69] width 3 height 4
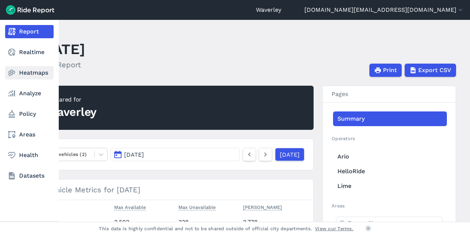
click at [34, 75] on link "Heatmaps" at bounding box center [29, 72] width 49 height 13
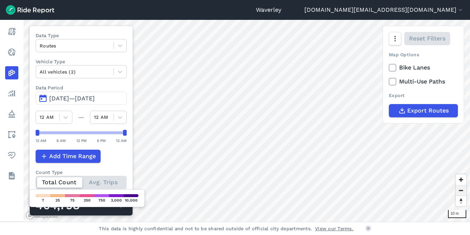
click at [461, 191] on span "Zoom out" at bounding box center [461, 190] width 11 height 10
click at [461, 190] on span "Zoom out" at bounding box center [461, 190] width 11 height 10
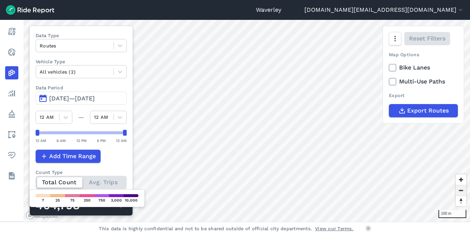
click at [461, 190] on span "Zoom out" at bounding box center [461, 190] width 11 height 10
click at [460, 180] on span "Zoom in" at bounding box center [461, 179] width 11 height 11
click at [44, 97] on button "[DATE]—[DATE]" at bounding box center [81, 97] width 91 height 13
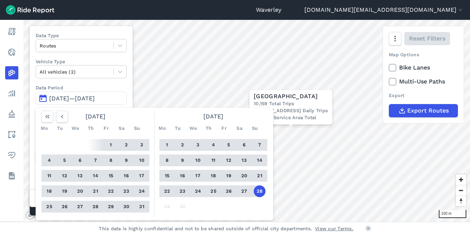
click at [165, 143] on button "1" at bounding box center [167, 145] width 12 height 12
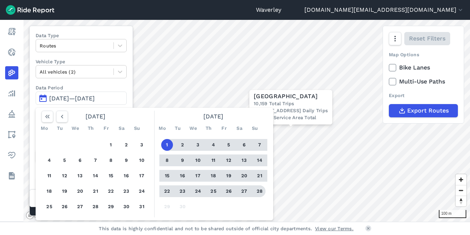
click at [258, 192] on button "28" at bounding box center [260, 191] width 12 height 12
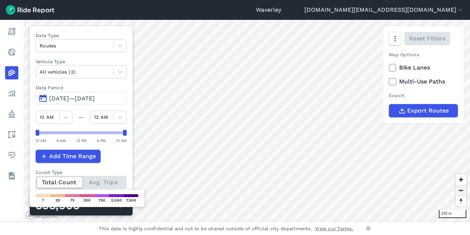
click at [463, 191] on span "Zoom out" at bounding box center [461, 190] width 11 height 10
click at [46, 97] on button "[DATE]—[DATE]" at bounding box center [81, 97] width 91 height 13
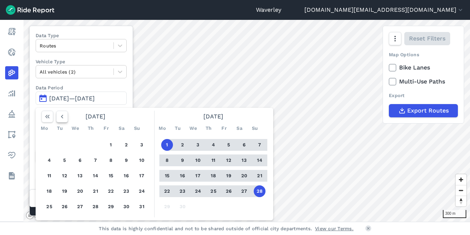
click at [61, 116] on icon "button" at bounding box center [61, 116] width 7 height 7
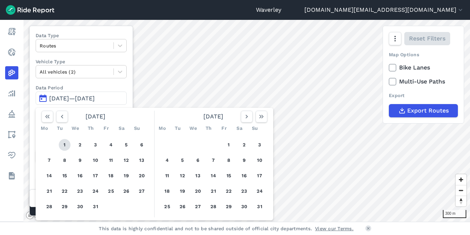
click at [66, 143] on button "1" at bounding box center [65, 145] width 12 height 12
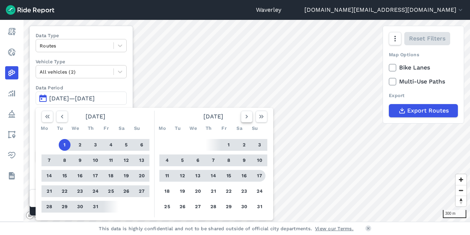
click at [248, 115] on icon "button" at bounding box center [246, 116] width 7 height 7
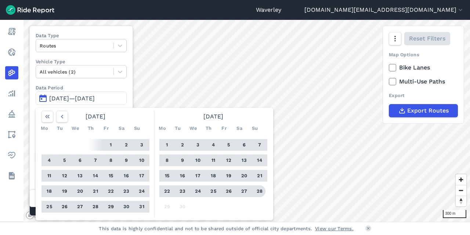
click at [260, 189] on button "28" at bounding box center [260, 191] width 12 height 12
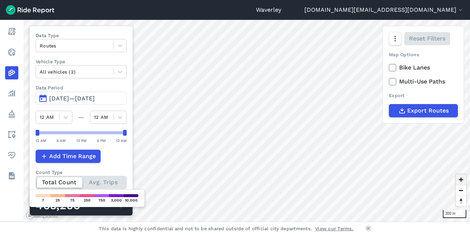
click at [461, 178] on span "Zoom in" at bounding box center [461, 179] width 11 height 11
click at [460, 178] on span "Zoom in" at bounding box center [461, 179] width 11 height 11
click at [462, 191] on span "Zoom out" at bounding box center [461, 190] width 11 height 10
click at [462, 190] on span "Zoom out" at bounding box center [461, 190] width 11 height 10
click at [463, 180] on span "Zoom in" at bounding box center [461, 179] width 11 height 11
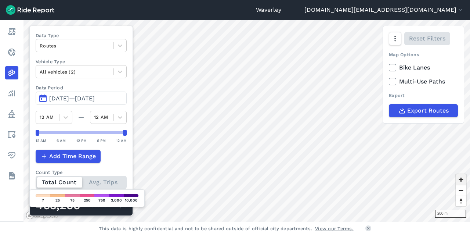
click at [462, 178] on span "Zoom in" at bounding box center [461, 179] width 11 height 11
click at [463, 191] on span "Zoom out" at bounding box center [461, 190] width 11 height 10
click at [461, 191] on span "Zoom out" at bounding box center [461, 190] width 11 height 10
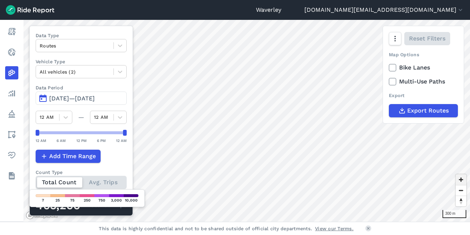
click at [460, 179] on span "Zoom in" at bounding box center [461, 179] width 11 height 11
click at [68, 117] on icon at bounding box center [65, 117] width 7 height 7
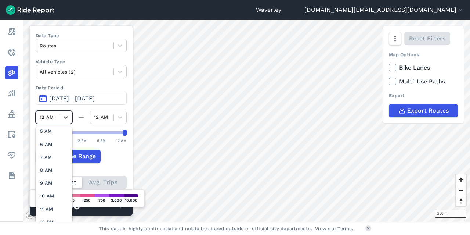
scroll to position [57, 0]
click at [51, 164] on div "8 AM" at bounding box center [54, 167] width 37 height 13
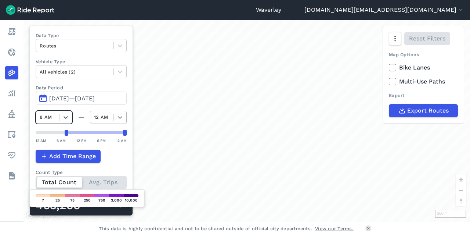
click at [121, 116] on icon at bounding box center [120, 117] width 4 height 3
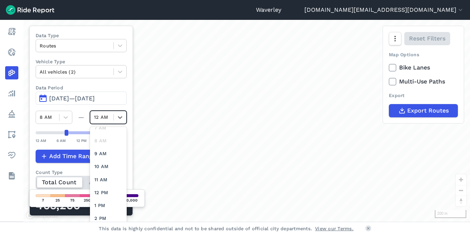
scroll to position [86, 0]
click at [103, 150] on div "9 AM" at bounding box center [108, 152] width 37 height 13
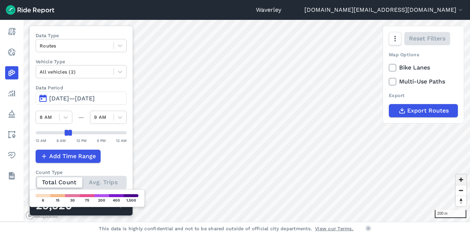
click at [460, 179] on span "Zoom in" at bounding box center [461, 179] width 11 height 11
click at [462, 179] on span "Zoom in" at bounding box center [461, 179] width 11 height 11
click at [461, 180] on span "Zoom in" at bounding box center [461, 179] width 11 height 11
click at [461, 179] on span "Zoom in" at bounding box center [461, 179] width 11 height 11
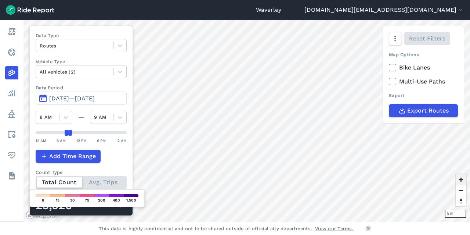
click at [461, 179] on span "Zoom in" at bounding box center [461, 179] width 11 height 11
click at [463, 191] on span "Zoom out" at bounding box center [461, 190] width 11 height 10
click at [462, 191] on span "Zoom out" at bounding box center [461, 190] width 11 height 10
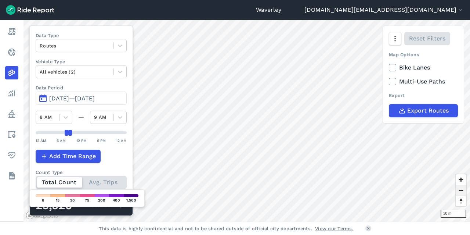
click at [462, 190] on span "Zoom out" at bounding box center [461, 190] width 11 height 10
click at [463, 180] on span "Zoom in" at bounding box center [461, 179] width 11 height 11
click at [462, 178] on span "Zoom in" at bounding box center [461, 179] width 11 height 11
click at [462, 179] on span "Zoom in" at bounding box center [461, 179] width 11 height 11
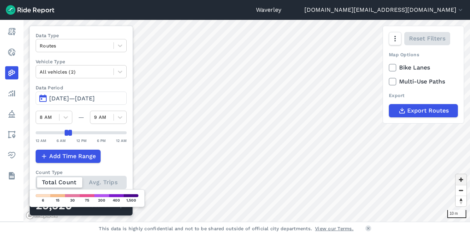
click at [463, 179] on span "Zoom in" at bounding box center [461, 179] width 11 height 11
